Goal: Task Accomplishment & Management: Use online tool/utility

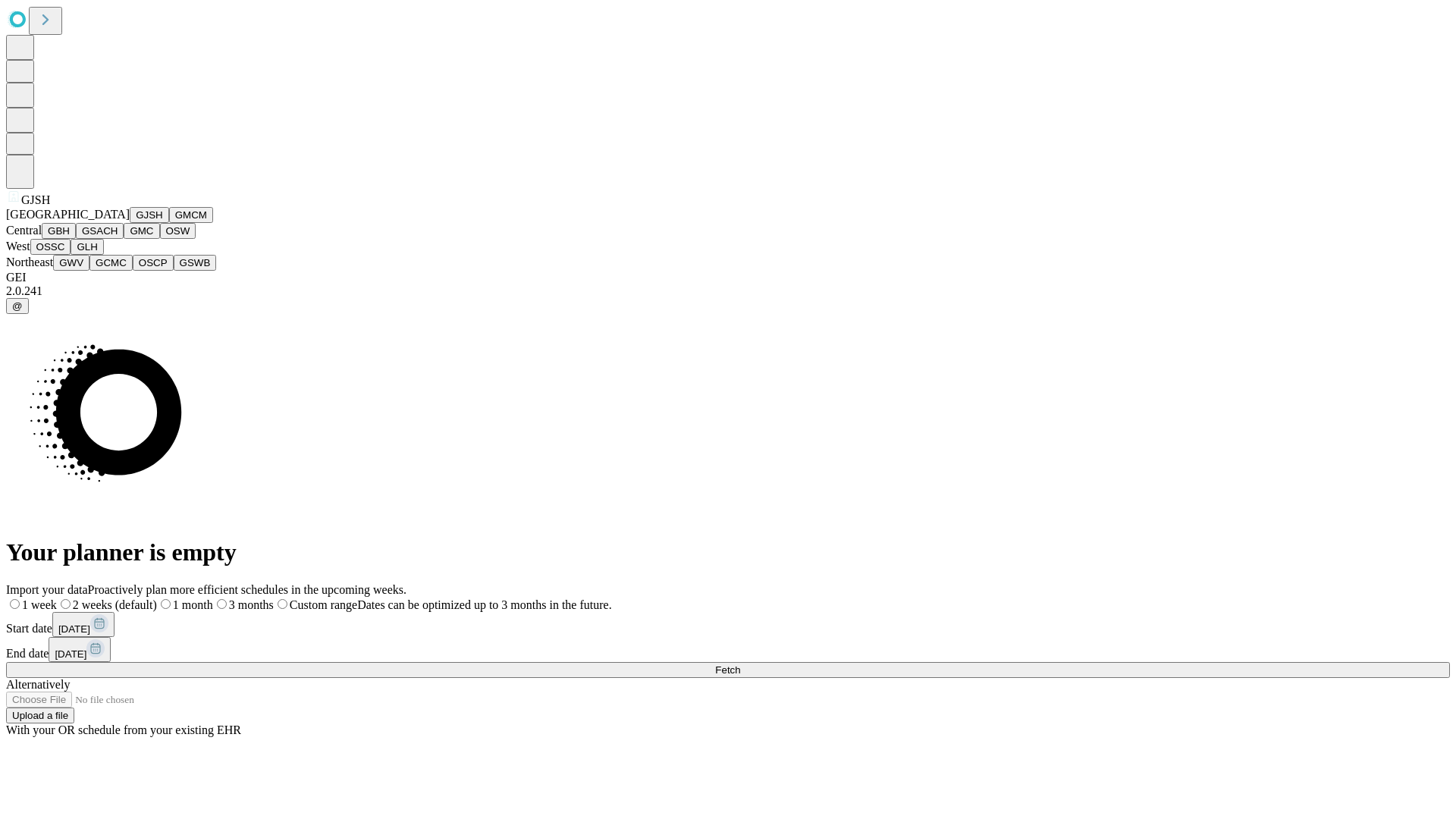
click at [130, 223] on button "GJSH" at bounding box center [149, 215] width 39 height 16
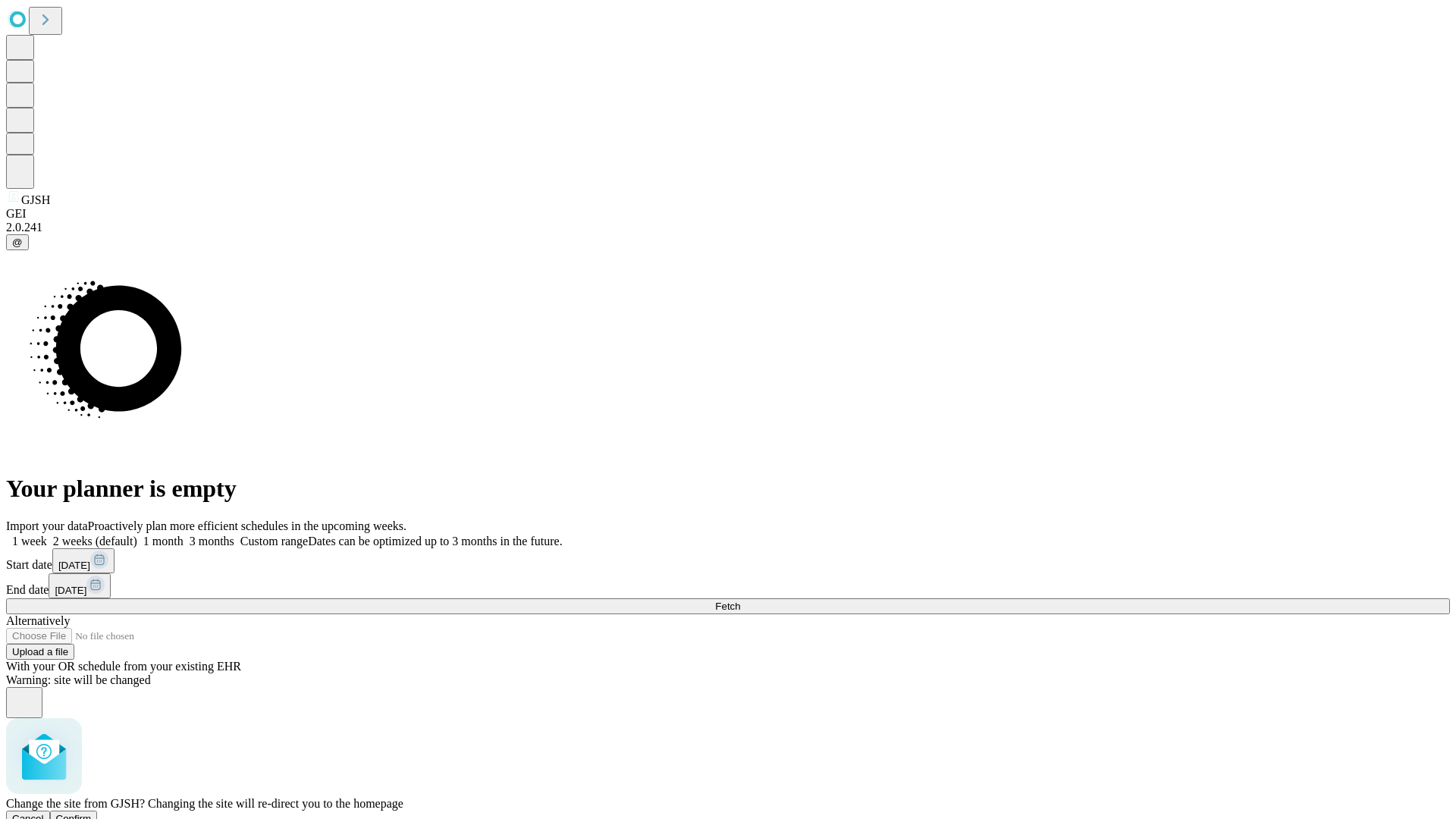
click at [92, 813] on span "Confirm" at bounding box center [74, 818] width 36 height 12
click at [137, 534] on label "2 weeks (default)" at bounding box center [92, 541] width 90 height 12
click at [740, 600] on span "Fetch" at bounding box center [728, 606] width 25 height 12
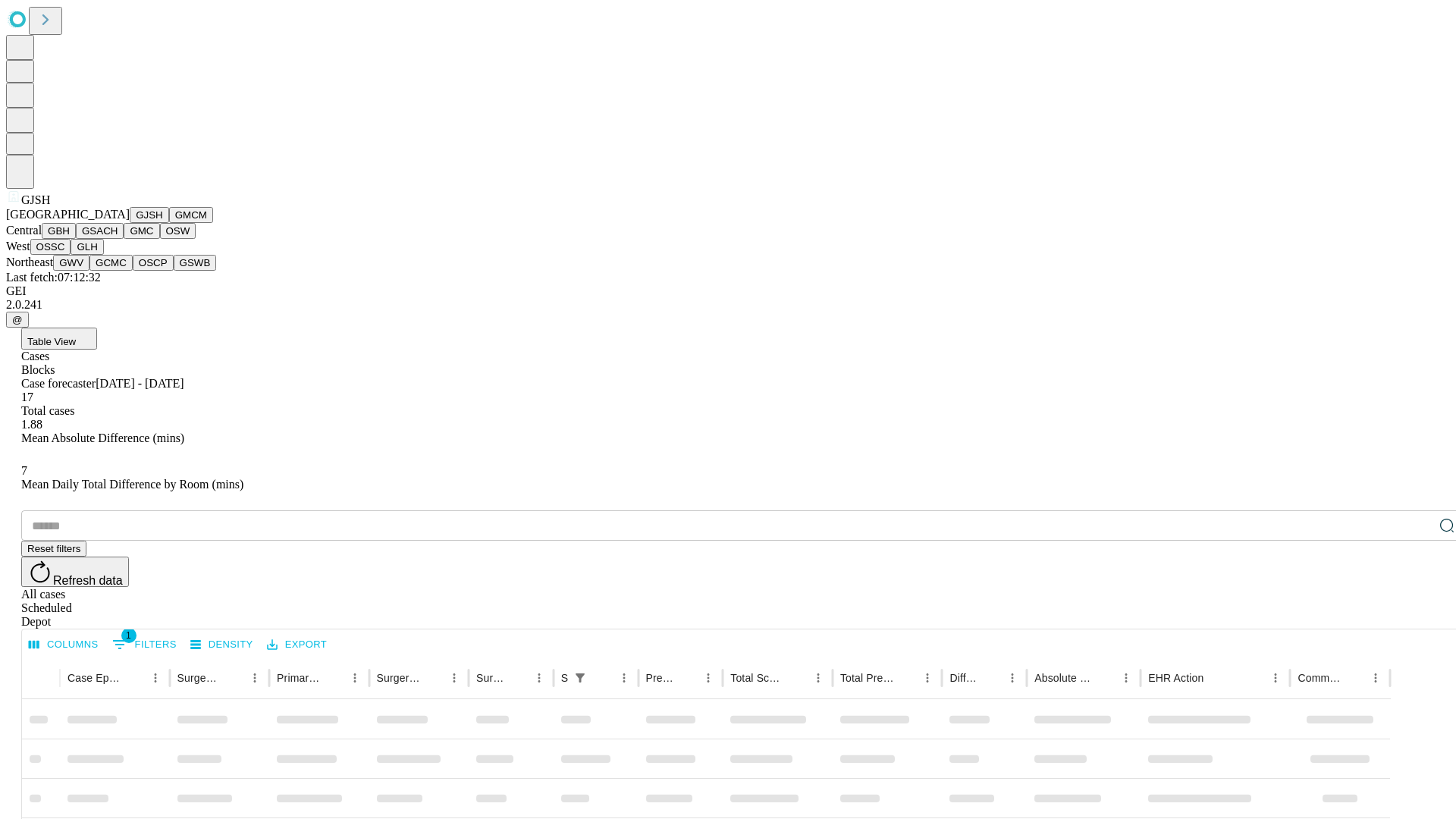
click at [169, 223] on button "GMCM" at bounding box center [190, 215] width 44 height 16
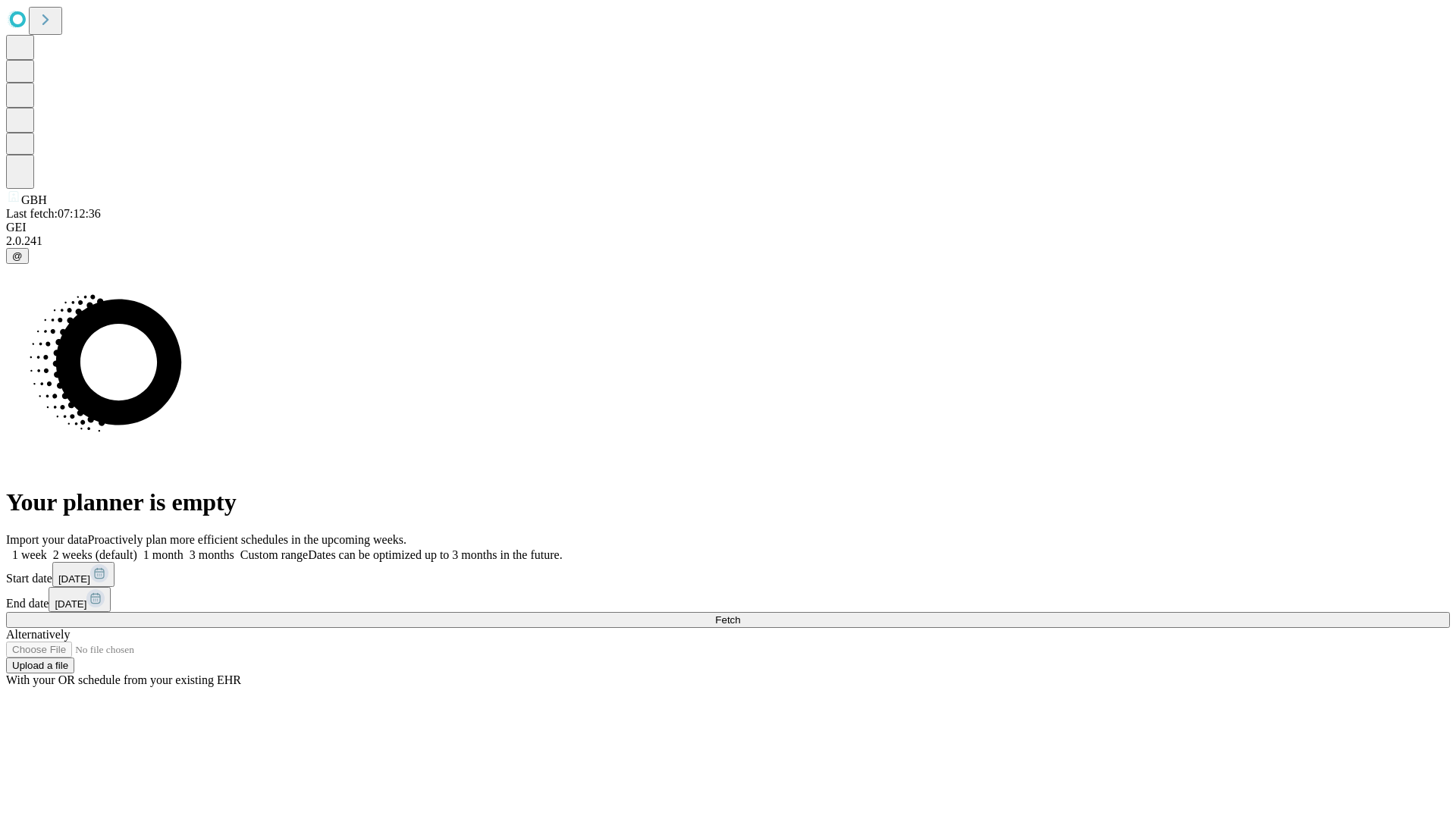
click at [740, 614] on span "Fetch" at bounding box center [728, 619] width 25 height 12
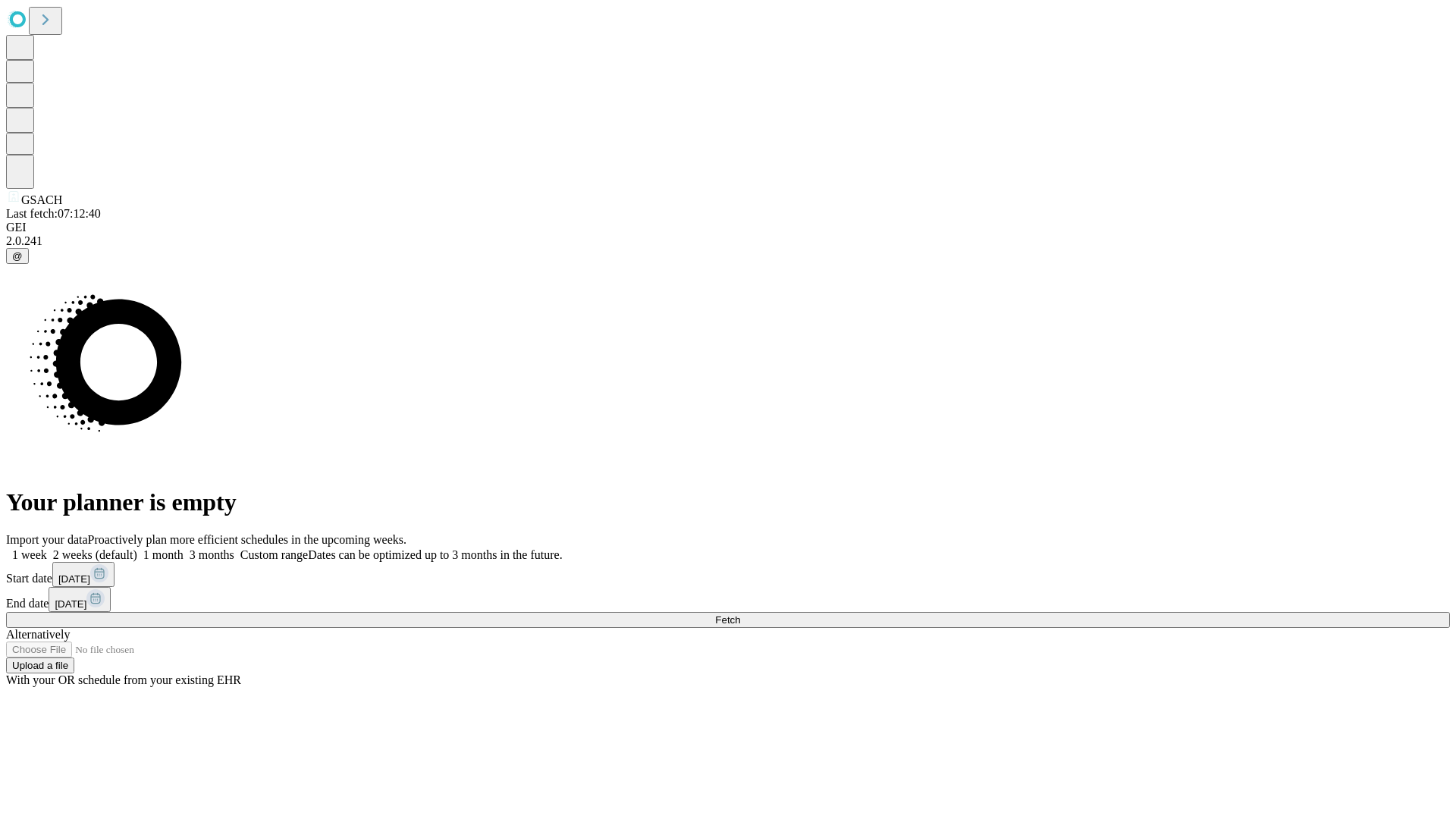
click at [137, 548] on label "2 weeks (default)" at bounding box center [92, 554] width 90 height 12
click at [740, 614] on span "Fetch" at bounding box center [728, 619] width 25 height 12
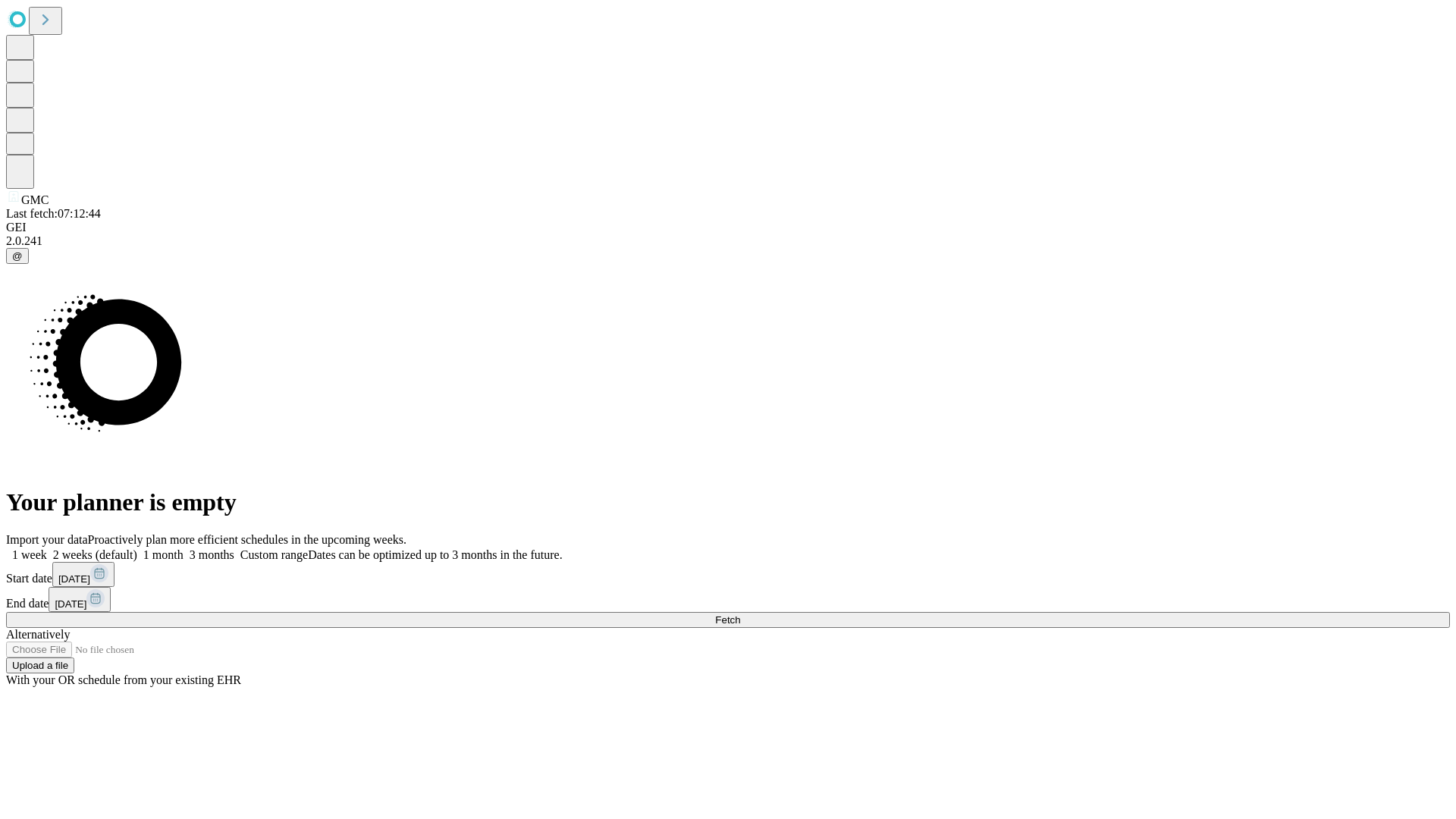
click at [137, 548] on label "2 weeks (default)" at bounding box center [92, 554] width 90 height 12
click at [740, 614] on span "Fetch" at bounding box center [728, 619] width 25 height 12
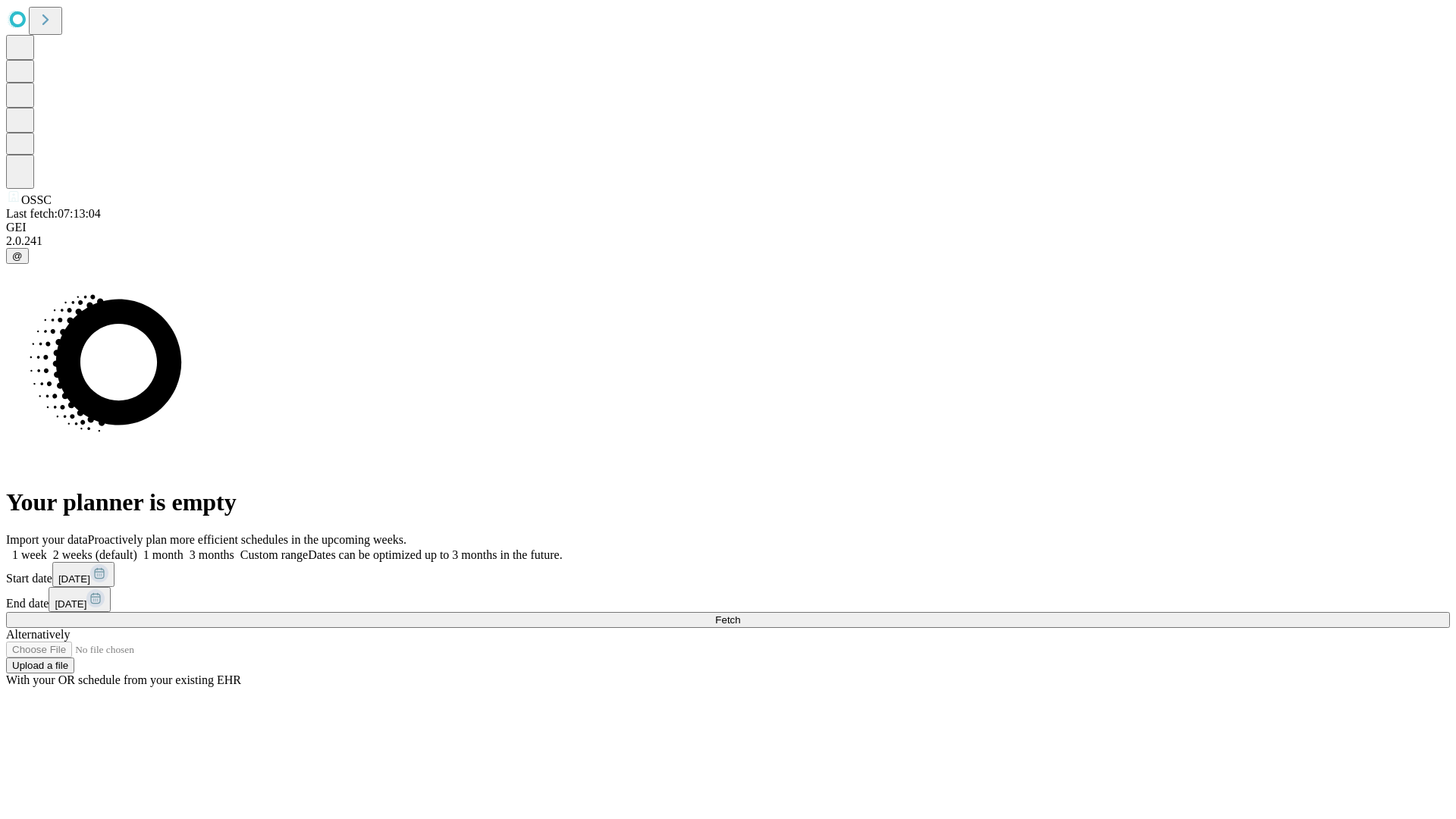
click at [137, 548] on label "2 weeks (default)" at bounding box center [92, 554] width 90 height 12
click at [740, 614] on span "Fetch" at bounding box center [728, 619] width 25 height 12
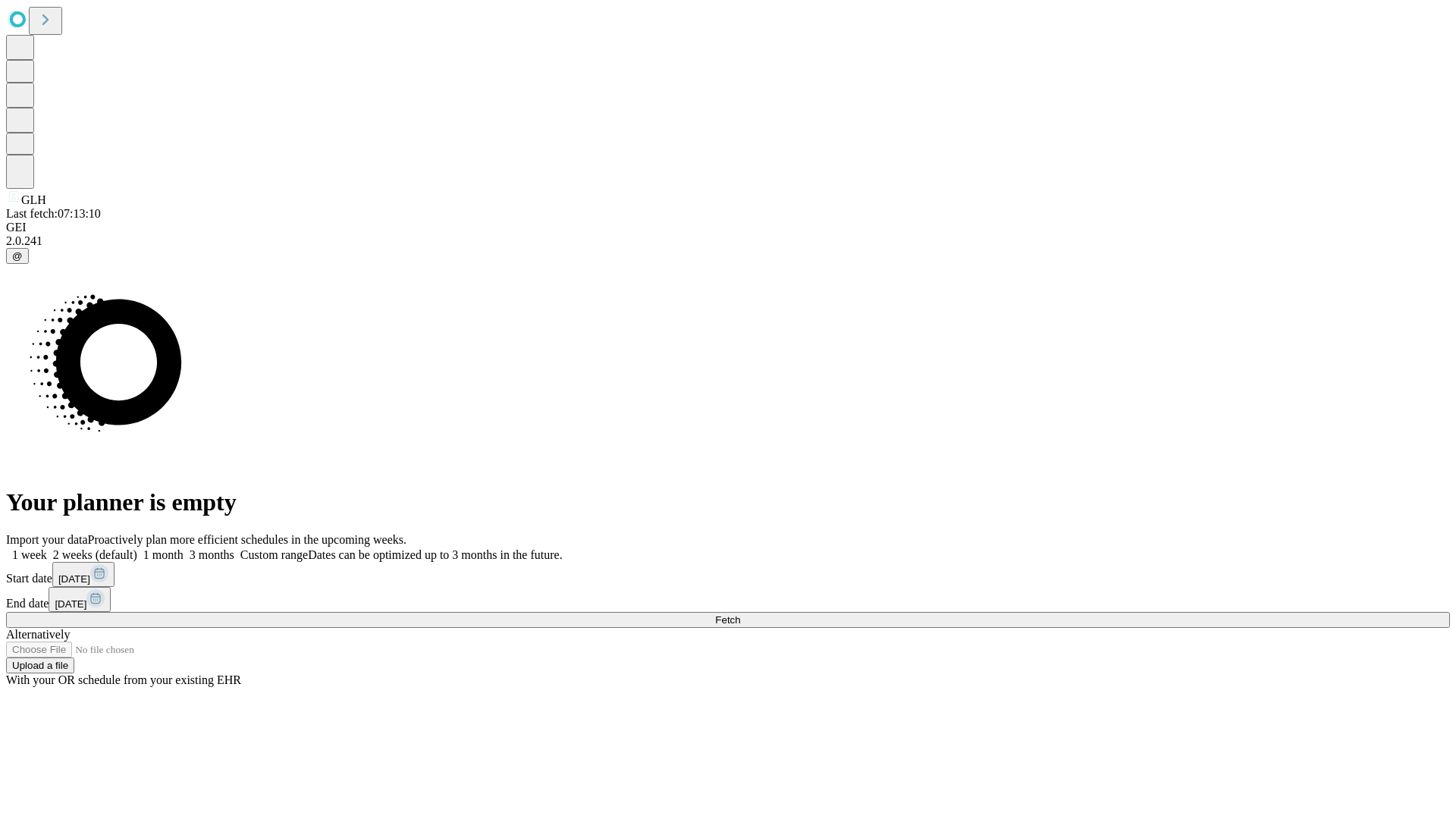
click at [137, 548] on label "2 weeks (default)" at bounding box center [92, 554] width 90 height 12
click at [740, 614] on span "Fetch" at bounding box center [728, 619] width 25 height 12
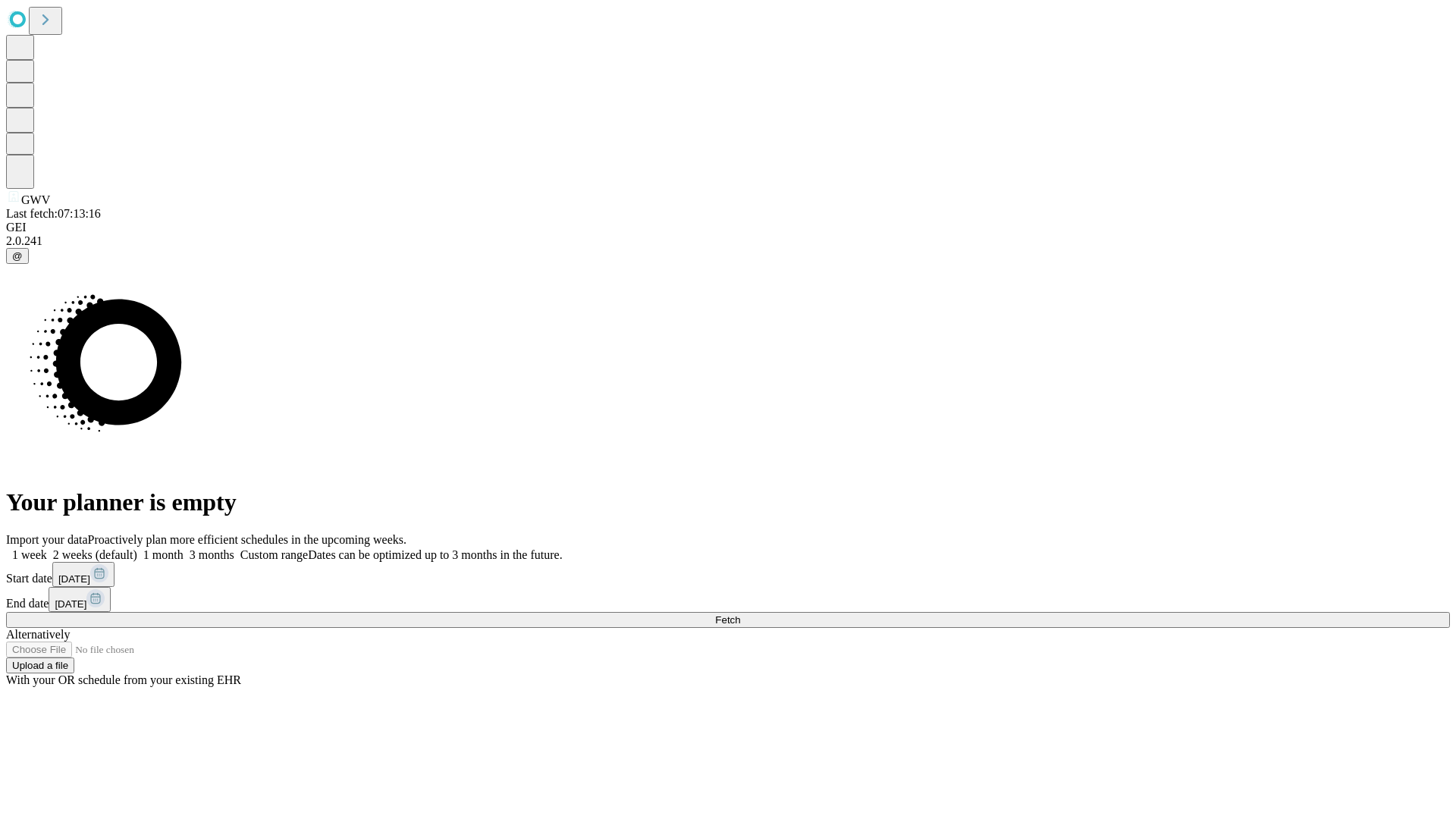
click at [137, 548] on label "2 weeks (default)" at bounding box center [92, 554] width 90 height 12
click at [740, 614] on span "Fetch" at bounding box center [728, 619] width 25 height 12
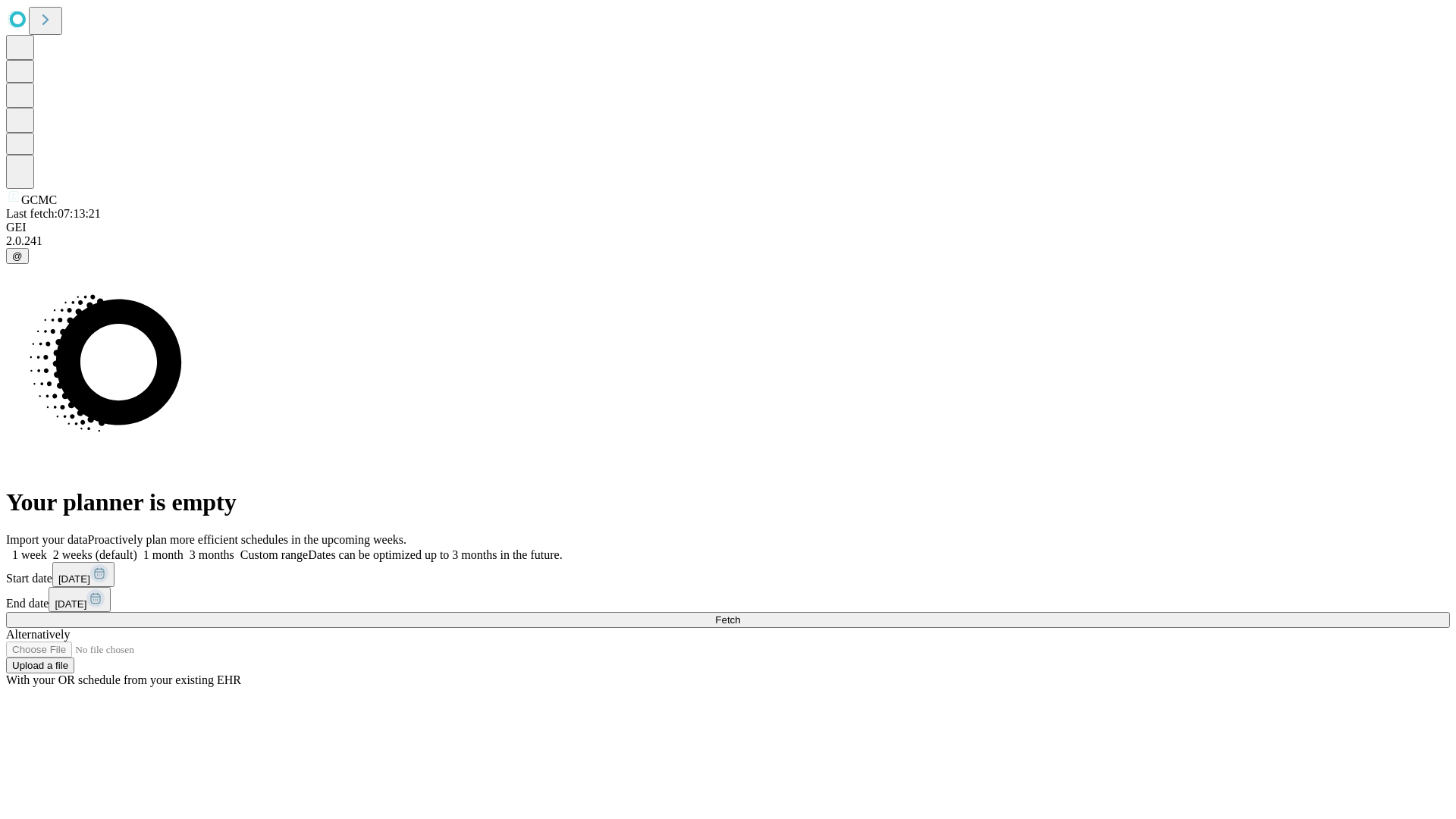
click at [740, 614] on span "Fetch" at bounding box center [728, 619] width 25 height 12
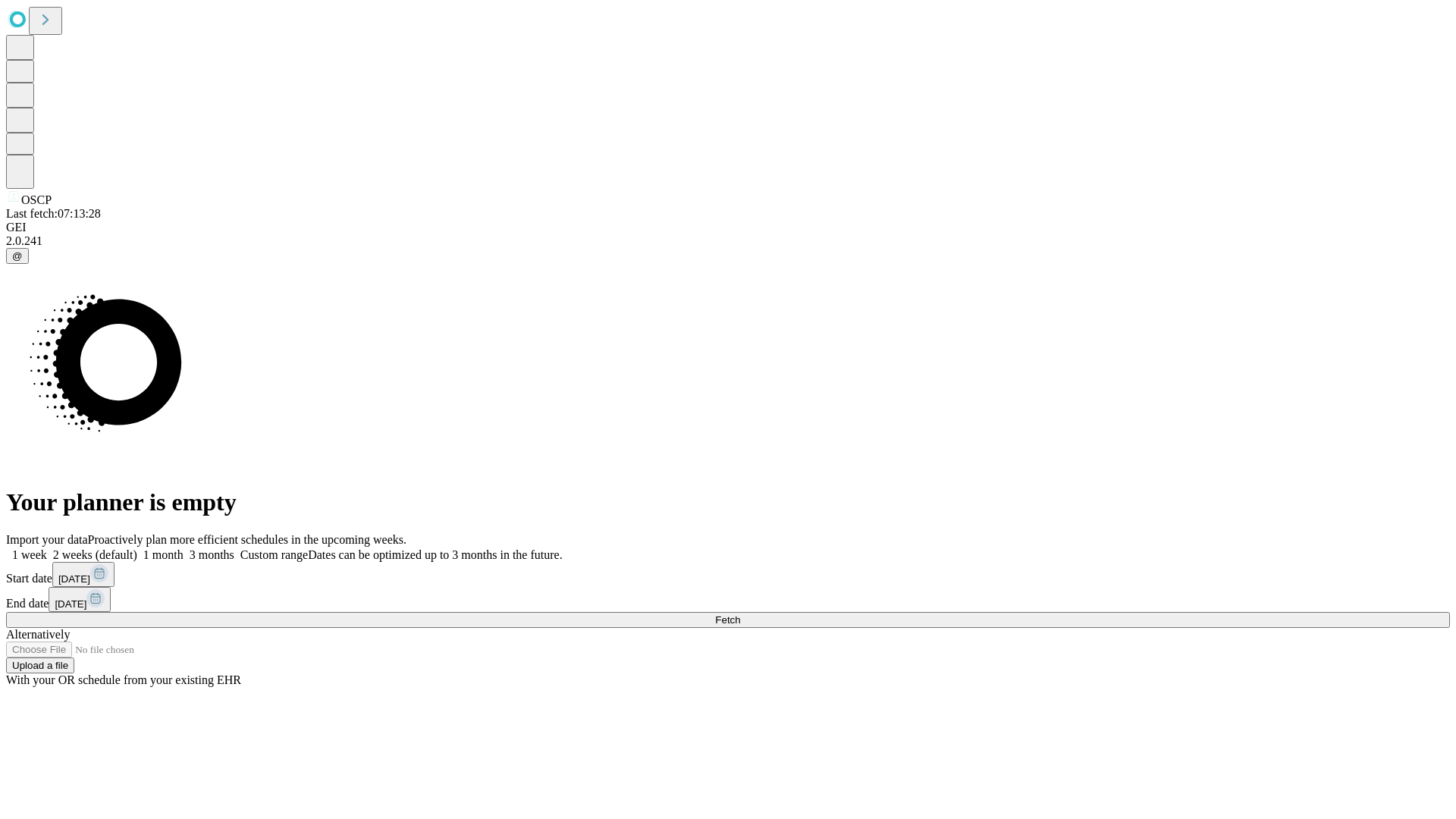
click at [137, 548] on label "2 weeks (default)" at bounding box center [92, 554] width 90 height 12
click at [740, 614] on span "Fetch" at bounding box center [728, 619] width 25 height 12
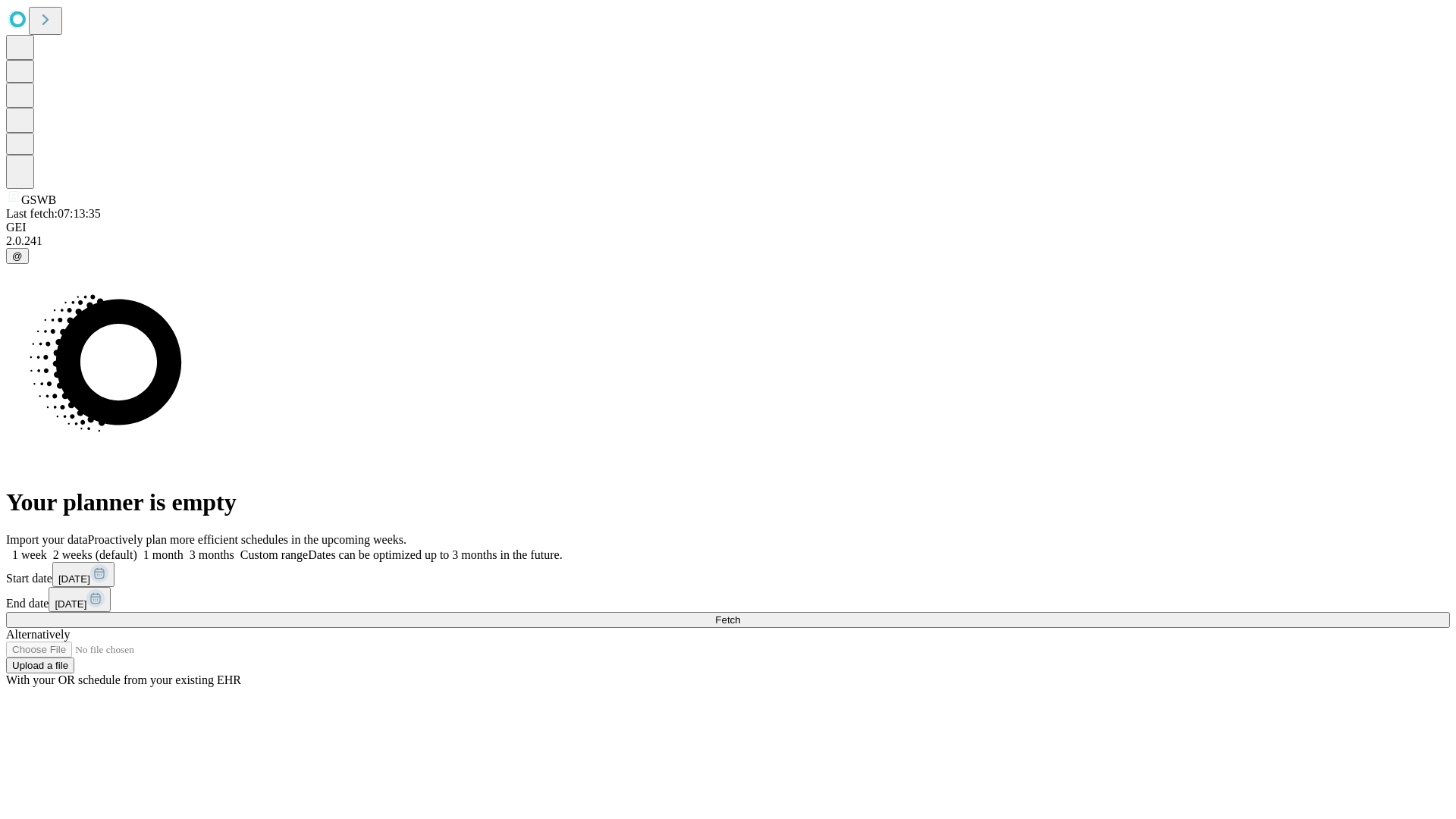
click at [137, 548] on label "2 weeks (default)" at bounding box center [92, 554] width 90 height 12
click at [740, 614] on span "Fetch" at bounding box center [728, 619] width 25 height 12
